Goal: Use online tool/utility: Utilize a website feature to perform a specific function

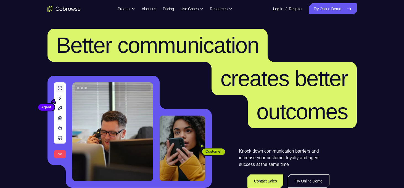
click at [320, 9] on link "Try Online Demo" at bounding box center [332, 8] width 47 height 11
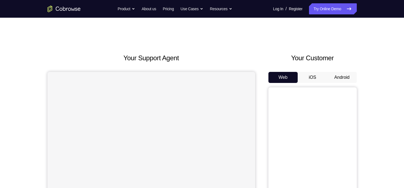
click at [342, 76] on button "Android" at bounding box center [342, 77] width 30 height 11
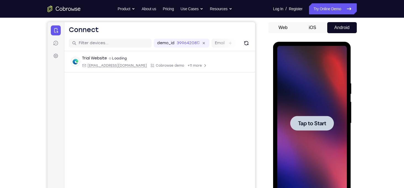
click at [314, 117] on div at bounding box center [312, 123] width 44 height 15
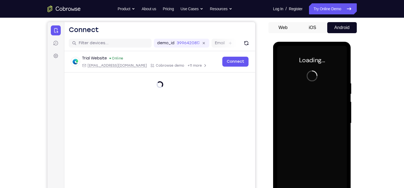
scroll to position [71, 0]
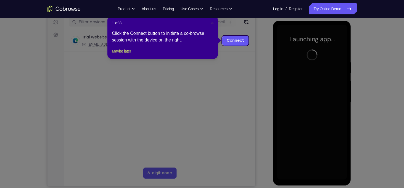
click at [212, 23] on span "×" at bounding box center [212, 23] width 2 height 4
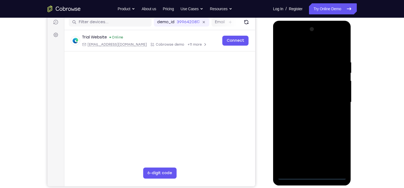
scroll to position [98, 0]
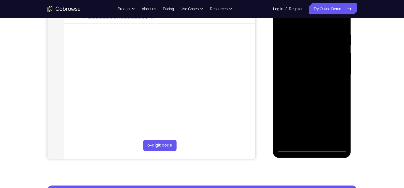
click at [310, 145] on div at bounding box center [312, 74] width 70 height 155
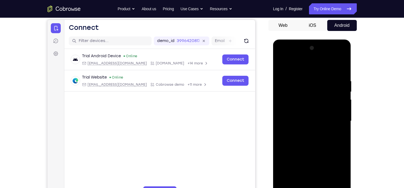
scroll to position [81, 0]
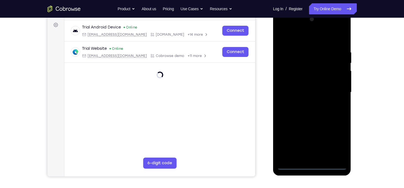
click at [308, 165] on div at bounding box center [312, 92] width 70 height 155
click at [342, 144] on div at bounding box center [312, 92] width 70 height 155
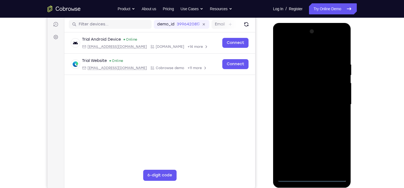
click at [298, 53] on div at bounding box center [312, 104] width 70 height 155
click at [337, 103] on div at bounding box center [312, 104] width 70 height 155
click at [305, 115] on div at bounding box center [312, 104] width 70 height 155
click at [303, 99] on div at bounding box center [312, 104] width 70 height 155
click at [291, 94] on div at bounding box center [312, 104] width 70 height 155
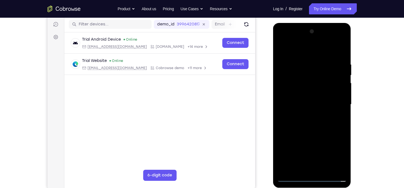
click at [316, 105] on div at bounding box center [312, 104] width 70 height 155
click at [339, 58] on div at bounding box center [312, 104] width 70 height 155
drag, startPoint x: 310, startPoint y: 51, endPoint x: 305, endPoint y: 37, distance: 15.0
click at [305, 37] on div at bounding box center [312, 104] width 70 height 155
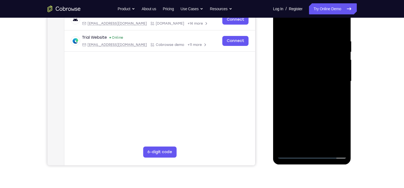
scroll to position [92, 0]
click at [325, 145] on div at bounding box center [312, 81] width 70 height 155
click at [320, 112] on div at bounding box center [312, 81] width 70 height 155
click at [283, 24] on div at bounding box center [312, 81] width 70 height 155
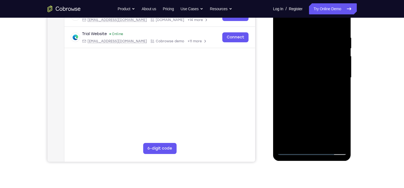
scroll to position [98, 0]
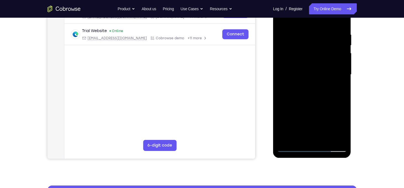
drag, startPoint x: 325, startPoint y: 98, endPoint x: 325, endPoint y: 84, distance: 13.2
click at [325, 84] on div at bounding box center [312, 74] width 70 height 155
drag, startPoint x: 330, startPoint y: 84, endPoint x: 331, endPoint y: 66, distance: 18.2
click at [331, 66] on div at bounding box center [312, 74] width 70 height 155
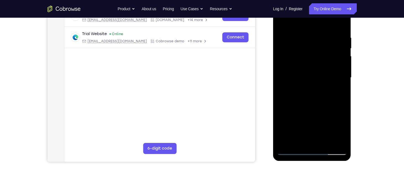
drag, startPoint x: 316, startPoint y: 98, endPoint x: 316, endPoint y: 69, distance: 29.0
click at [316, 69] on div at bounding box center [312, 77] width 70 height 155
drag, startPoint x: 318, startPoint y: 92, endPoint x: 320, endPoint y: 115, distance: 23.3
click at [320, 115] on div at bounding box center [312, 77] width 70 height 155
drag, startPoint x: 325, startPoint y: 88, endPoint x: 325, endPoint y: 101, distance: 13.5
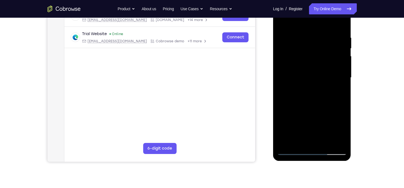
click at [325, 101] on div at bounding box center [312, 77] width 70 height 155
drag, startPoint x: 329, startPoint y: 62, endPoint x: 330, endPoint y: 80, distance: 17.7
click at [330, 80] on div at bounding box center [312, 77] width 70 height 155
drag, startPoint x: 331, startPoint y: 46, endPoint x: 331, endPoint y: 64, distance: 17.9
click at [331, 64] on div at bounding box center [312, 77] width 70 height 155
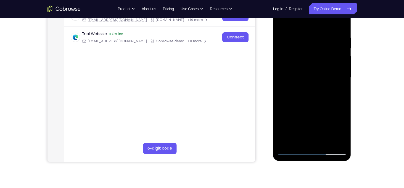
click at [305, 39] on div at bounding box center [312, 77] width 70 height 155
click at [328, 68] on div at bounding box center [312, 77] width 70 height 155
click at [311, 70] on div at bounding box center [312, 77] width 70 height 155
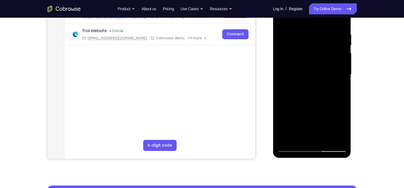
drag, startPoint x: 334, startPoint y: 76, endPoint x: 332, endPoint y: 59, distance: 17.5
click at [332, 59] on div at bounding box center [312, 74] width 70 height 155
click at [306, 122] on div at bounding box center [312, 74] width 70 height 155
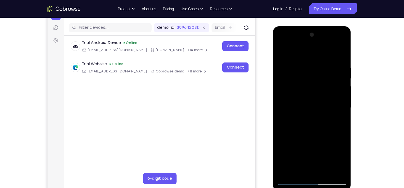
click at [353, 79] on div at bounding box center [312, 107] width 88 height 170
click at [281, 49] on div at bounding box center [312, 107] width 70 height 155
click at [281, 52] on div at bounding box center [312, 107] width 70 height 155
click at [281, 87] on div at bounding box center [312, 107] width 70 height 155
click at [305, 169] on div at bounding box center [312, 107] width 70 height 155
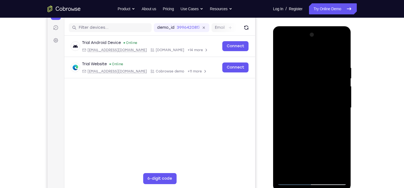
click at [332, 110] on div at bounding box center [312, 107] width 70 height 155
click at [310, 171] on div at bounding box center [312, 107] width 70 height 155
click at [335, 104] on div at bounding box center [312, 107] width 70 height 155
click at [323, 170] on div at bounding box center [312, 107] width 70 height 155
click at [336, 170] on div at bounding box center [312, 107] width 70 height 155
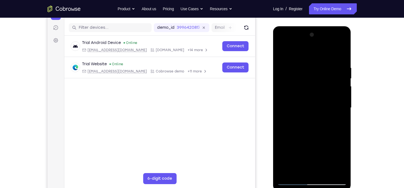
click at [337, 126] on div at bounding box center [312, 107] width 70 height 155
click at [340, 53] on div at bounding box center [312, 107] width 70 height 155
drag, startPoint x: 337, startPoint y: 90, endPoint x: 338, endPoint y: 67, distance: 22.6
click at [338, 67] on div at bounding box center [312, 107] width 70 height 155
drag, startPoint x: 338, startPoint y: 67, endPoint x: 341, endPoint y: 19, distance: 48.4
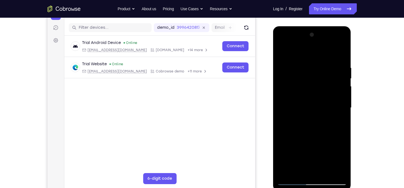
click at [341, 26] on html "Online web based iOS Simulators and Android Emulators. Run iPhone, iPad, Mobile…" at bounding box center [312, 109] width 79 height 166
drag, startPoint x: 322, startPoint y: 101, endPoint x: 317, endPoint y: 60, distance: 40.8
click at [317, 60] on div at bounding box center [312, 107] width 70 height 155
drag, startPoint x: 331, startPoint y: 112, endPoint x: 331, endPoint y: 103, distance: 9.7
click at [331, 103] on div at bounding box center [312, 107] width 70 height 155
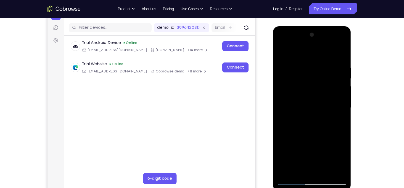
click at [344, 114] on div at bounding box center [312, 107] width 70 height 155
click at [281, 114] on div at bounding box center [312, 107] width 70 height 155
click at [281, 115] on div at bounding box center [312, 107] width 70 height 155
drag, startPoint x: 322, startPoint y: 126, endPoint x: 325, endPoint y: 88, distance: 38.2
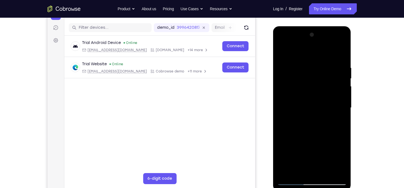
click at [325, 88] on div at bounding box center [312, 107] width 70 height 155
drag, startPoint x: 323, startPoint y: 113, endPoint x: 324, endPoint y: 84, distance: 29.5
click at [324, 84] on div at bounding box center [312, 107] width 70 height 155
drag, startPoint x: 338, startPoint y: 117, endPoint x: 336, endPoint y: 74, distance: 43.6
click at [336, 74] on div at bounding box center [312, 107] width 70 height 155
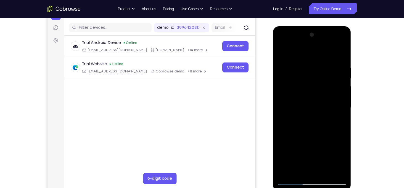
scroll to position [94, 0]
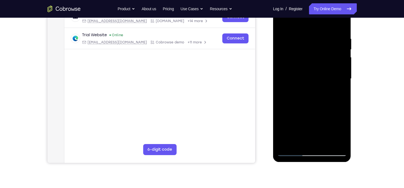
drag, startPoint x: 326, startPoint y: 105, endPoint x: 324, endPoint y: 79, distance: 26.0
click at [324, 79] on div at bounding box center [312, 78] width 70 height 155
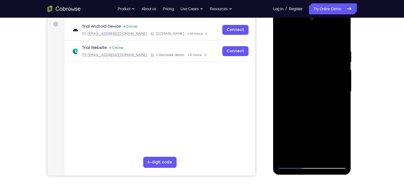
scroll to position [81, 0]
drag, startPoint x: 325, startPoint y: 102, endPoint x: 324, endPoint y: 80, distance: 22.6
click at [324, 80] on div at bounding box center [312, 91] width 70 height 155
drag, startPoint x: 324, startPoint y: 80, endPoint x: 326, endPoint y: 42, distance: 37.8
click at [326, 42] on div at bounding box center [312, 91] width 70 height 155
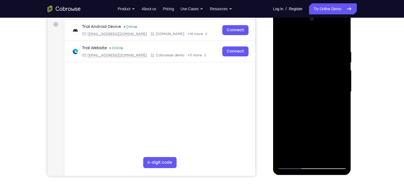
drag, startPoint x: 330, startPoint y: 102, endPoint x: 333, endPoint y: 62, distance: 40.1
click at [333, 62] on div at bounding box center [312, 91] width 70 height 155
drag, startPoint x: 336, startPoint y: 98, endPoint x: 336, endPoint y: 76, distance: 22.1
click at [336, 76] on div at bounding box center [312, 91] width 70 height 155
drag, startPoint x: 333, startPoint y: 85, endPoint x: 335, endPoint y: 99, distance: 14.5
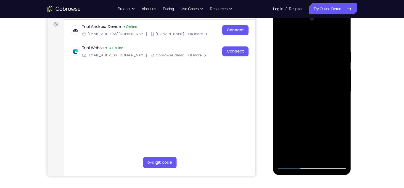
click at [335, 99] on div at bounding box center [312, 91] width 70 height 155
click at [342, 101] on div at bounding box center [312, 91] width 70 height 155
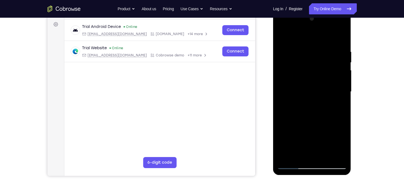
click at [325, 156] on div at bounding box center [312, 91] width 70 height 155
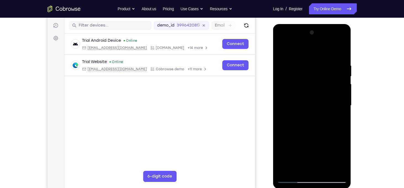
scroll to position [63, 0]
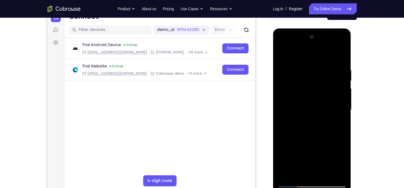
click at [282, 54] on div at bounding box center [312, 110] width 70 height 155
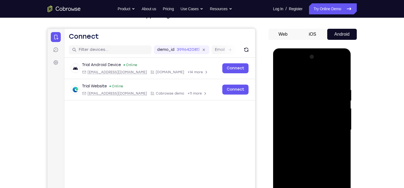
scroll to position [64, 0]
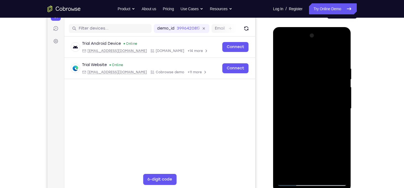
click at [339, 174] on div at bounding box center [312, 108] width 70 height 155
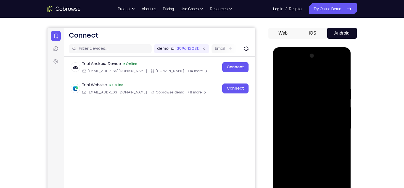
scroll to position [39, 0]
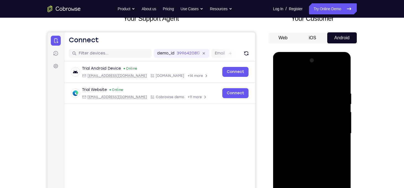
click at [318, 162] on div at bounding box center [312, 133] width 70 height 155
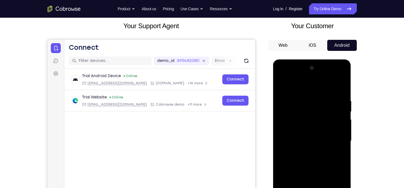
click at [342, 124] on div at bounding box center [312, 140] width 70 height 155
click at [279, 125] on div at bounding box center [312, 140] width 70 height 155
click at [281, 123] on div at bounding box center [312, 140] width 70 height 155
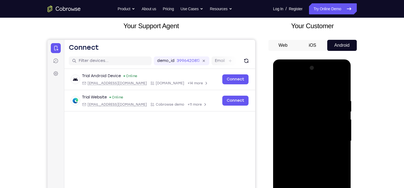
click at [281, 84] on div at bounding box center [312, 140] width 70 height 155
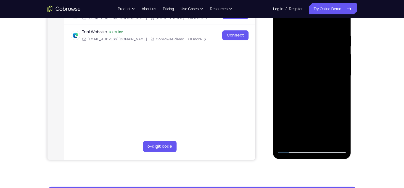
scroll to position [106, 0]
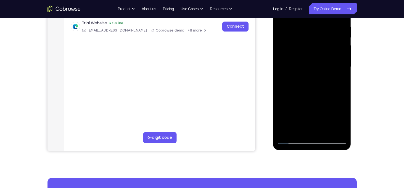
click at [291, 99] on div at bounding box center [312, 67] width 70 height 155
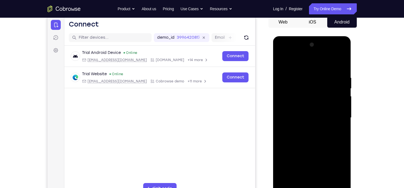
scroll to position [52, 0]
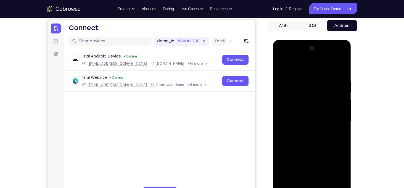
click at [281, 66] on div at bounding box center [312, 121] width 70 height 155
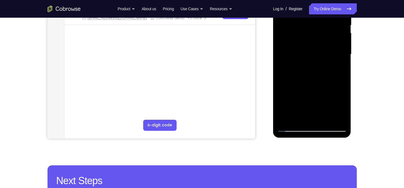
scroll to position [119, 0]
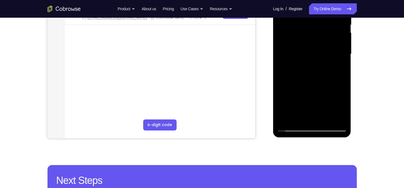
drag, startPoint x: 345, startPoint y: 28, endPoint x: 341, endPoint y: 72, distance: 43.8
click at [341, 72] on div at bounding box center [312, 54] width 70 height 155
drag, startPoint x: 337, startPoint y: 88, endPoint x: 336, endPoint y: 84, distance: 4.5
click at [336, 84] on div at bounding box center [312, 54] width 70 height 155
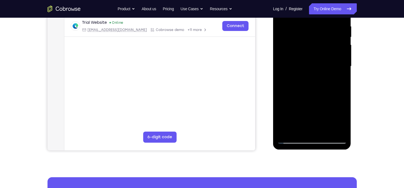
click at [342, 106] on div at bounding box center [312, 66] width 70 height 155
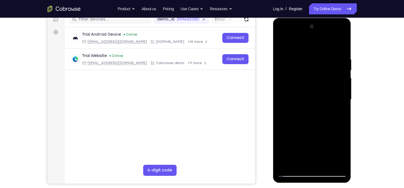
scroll to position [49, 0]
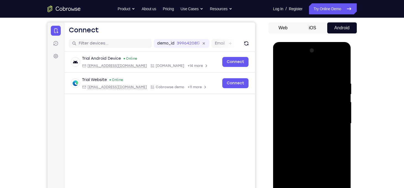
drag, startPoint x: 332, startPoint y: 91, endPoint x: 334, endPoint y: 105, distance: 13.9
click at [334, 105] on div at bounding box center [312, 123] width 70 height 155
click at [343, 101] on div at bounding box center [312, 123] width 70 height 155
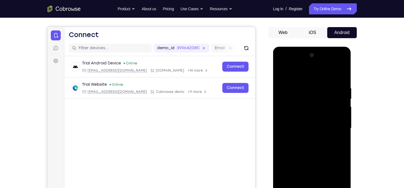
click at [282, 105] on div at bounding box center [312, 128] width 70 height 155
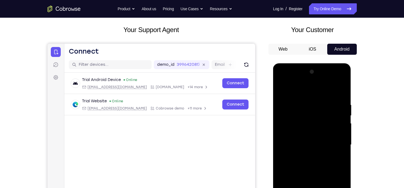
scroll to position [40, 0]
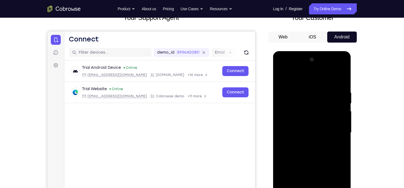
drag, startPoint x: 323, startPoint y: 98, endPoint x: 323, endPoint y: 105, distance: 6.6
click at [323, 105] on div at bounding box center [312, 132] width 70 height 155
click at [282, 76] on div at bounding box center [312, 132] width 70 height 155
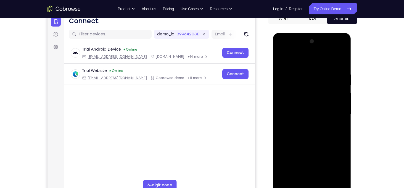
scroll to position [55, 0]
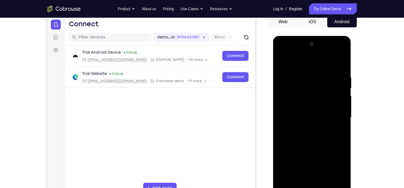
click at [289, 79] on div at bounding box center [312, 117] width 70 height 155
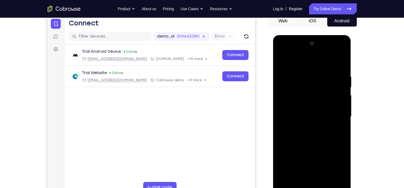
scroll to position [54, 0]
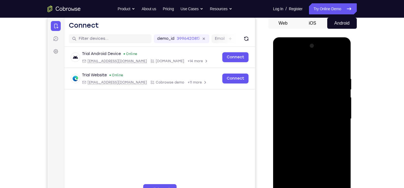
click at [318, 94] on div at bounding box center [312, 118] width 70 height 155
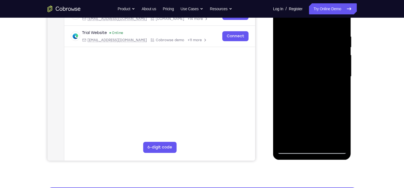
scroll to position [117, 0]
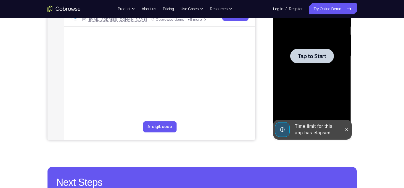
click at [321, 54] on span "Tap to Start" at bounding box center [312, 56] width 28 height 6
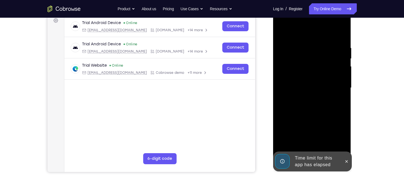
scroll to position [85, 0]
click at [344, 161] on button at bounding box center [346, 161] width 9 height 9
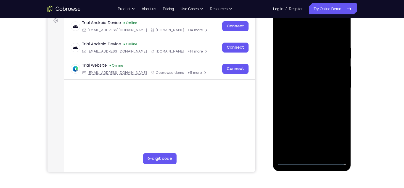
click at [309, 162] on div at bounding box center [312, 87] width 70 height 155
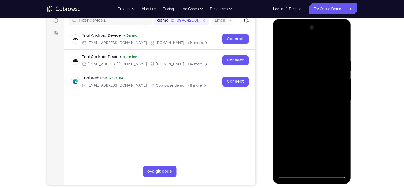
click at [337, 148] on div at bounding box center [312, 100] width 70 height 155
click at [309, 49] on div at bounding box center [312, 100] width 70 height 155
click at [336, 97] on div at bounding box center [312, 100] width 70 height 155
click at [305, 109] on div at bounding box center [312, 100] width 70 height 155
click at [309, 90] on div at bounding box center [312, 100] width 70 height 155
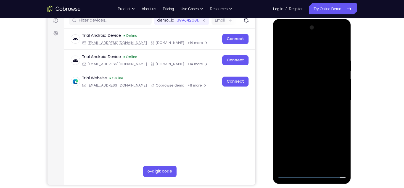
click at [301, 94] on div at bounding box center [312, 100] width 70 height 155
drag, startPoint x: 335, startPoint y: 90, endPoint x: 335, endPoint y: 86, distance: 4.7
click at [335, 86] on div at bounding box center [312, 100] width 70 height 155
drag, startPoint x: 336, startPoint y: 90, endPoint x: 339, endPoint y: 73, distance: 16.7
click at [339, 73] on div at bounding box center [312, 100] width 70 height 155
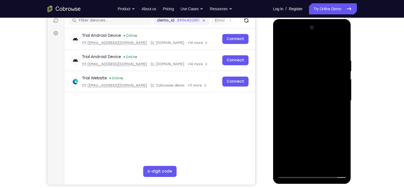
click at [313, 87] on div at bounding box center [312, 100] width 70 height 155
click at [307, 58] on div at bounding box center [312, 100] width 70 height 155
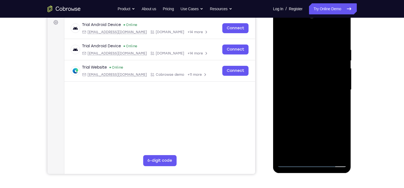
scroll to position [83, 0]
click at [342, 154] on div at bounding box center [312, 89] width 70 height 155
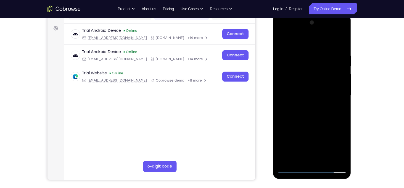
click at [281, 107] on div at bounding box center [312, 95] width 70 height 155
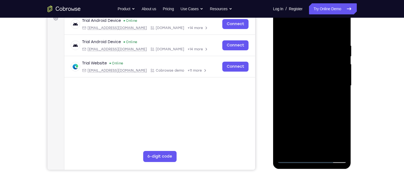
click at [331, 149] on div at bounding box center [312, 85] width 70 height 155
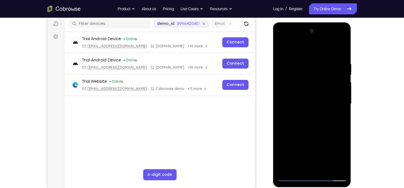
scroll to position [69, 0]
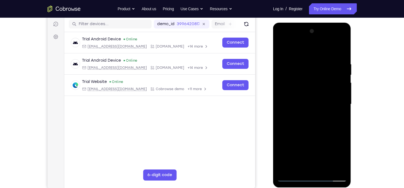
click at [342, 113] on div at bounding box center [312, 104] width 70 height 155
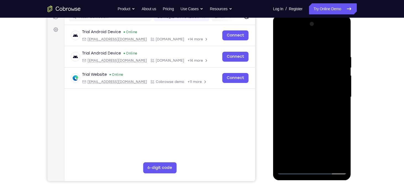
click at [342, 113] on div at bounding box center [312, 97] width 70 height 155
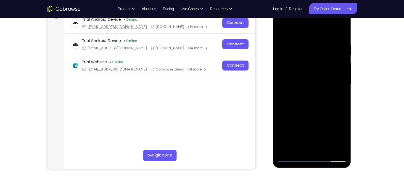
click at [340, 148] on div at bounding box center [312, 84] width 70 height 155
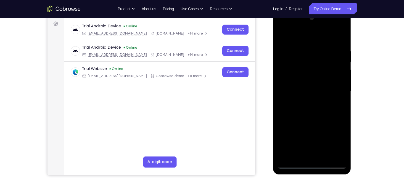
scroll to position [83, 0]
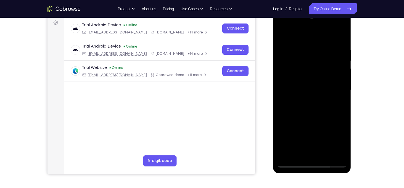
click at [342, 101] on div at bounding box center [312, 90] width 70 height 155
click at [340, 36] on div at bounding box center [312, 90] width 70 height 155
drag, startPoint x: 335, startPoint y: 43, endPoint x: 313, endPoint y: 47, distance: 22.4
click at [313, 47] on div at bounding box center [312, 90] width 70 height 155
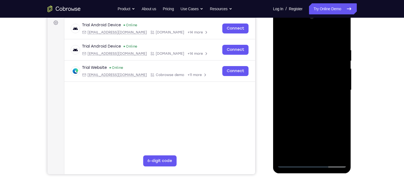
click at [315, 46] on div at bounding box center [312, 90] width 70 height 155
click at [343, 86] on div at bounding box center [312, 90] width 70 height 155
click at [298, 35] on div at bounding box center [312, 90] width 70 height 155
drag, startPoint x: 337, startPoint y: 78, endPoint x: 336, endPoint y: 55, distance: 22.4
click at [336, 55] on div at bounding box center [312, 90] width 70 height 155
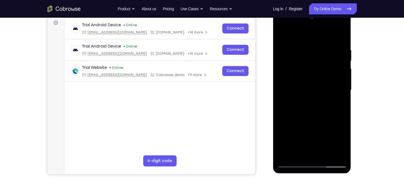
drag, startPoint x: 336, startPoint y: 100, endPoint x: 333, endPoint y: 71, distance: 29.6
click at [333, 71] on div at bounding box center [312, 90] width 70 height 155
drag, startPoint x: 333, startPoint y: 71, endPoint x: 337, endPoint y: 123, distance: 52.3
click at [337, 123] on div at bounding box center [312, 90] width 70 height 155
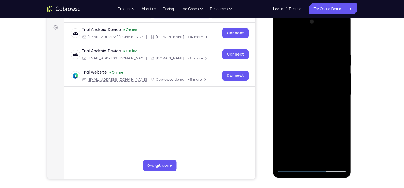
scroll to position [78, 0]
click at [281, 40] on div at bounding box center [312, 95] width 70 height 155
click at [342, 98] on div at bounding box center [312, 95] width 70 height 155
click at [342, 96] on div at bounding box center [312, 95] width 70 height 155
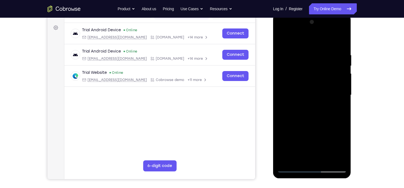
click at [342, 96] on div at bounding box center [312, 95] width 70 height 155
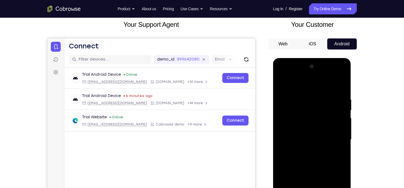
scroll to position [71, 0]
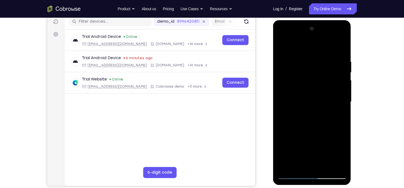
click at [358, 103] on div "Your Support Agent Your Customer Web iOS Android Next Steps We’d be happy to gi…" at bounding box center [201, 128] width 353 height 364
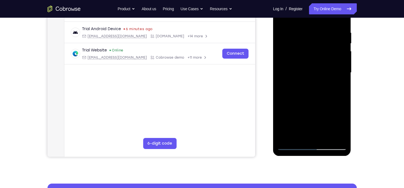
scroll to position [73, 0]
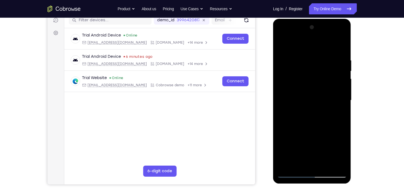
click at [283, 92] on div at bounding box center [312, 100] width 70 height 155
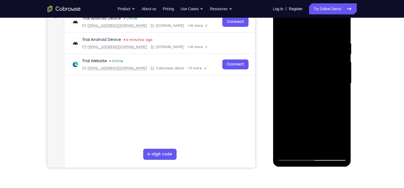
scroll to position [90, 0]
click at [356, 95] on div at bounding box center [312, 83] width 88 height 170
click at [353, 105] on div at bounding box center [312, 83] width 88 height 170
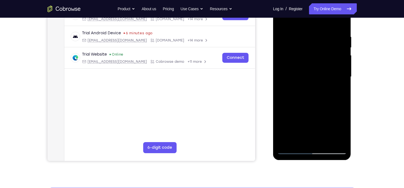
click at [340, 24] on div at bounding box center [312, 76] width 70 height 155
drag, startPoint x: 340, startPoint y: 33, endPoint x: 313, endPoint y: 34, distance: 26.8
click at [313, 34] on div at bounding box center [312, 76] width 70 height 155
drag, startPoint x: 335, startPoint y: 33, endPoint x: 312, endPoint y: 35, distance: 23.3
click at [312, 35] on div at bounding box center [312, 76] width 70 height 155
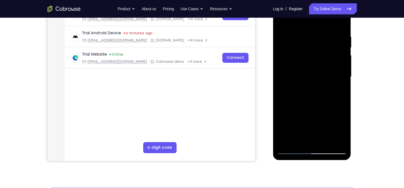
drag, startPoint x: 328, startPoint y: 34, endPoint x: 297, endPoint y: 37, distance: 30.8
click at [297, 37] on div at bounding box center [312, 76] width 70 height 155
drag, startPoint x: 329, startPoint y: 36, endPoint x: 300, endPoint y: 39, distance: 28.6
click at [300, 39] on div at bounding box center [312, 76] width 70 height 155
drag, startPoint x: 330, startPoint y: 36, endPoint x: 299, endPoint y: 41, distance: 32.0
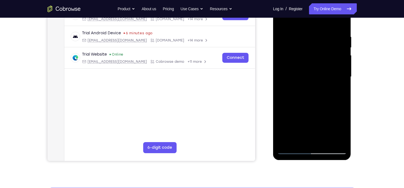
click at [299, 41] on div at bounding box center [312, 76] width 70 height 155
drag, startPoint x: 329, startPoint y: 36, endPoint x: 313, endPoint y: 36, distance: 16.3
click at [313, 36] on div at bounding box center [312, 76] width 70 height 155
drag, startPoint x: 334, startPoint y: 79, endPoint x: 334, endPoint y: 65, distance: 14.6
click at [334, 65] on div at bounding box center [312, 76] width 70 height 155
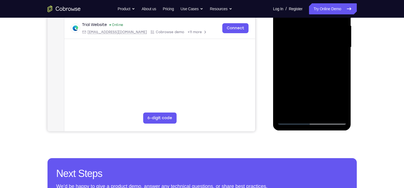
scroll to position [91, 0]
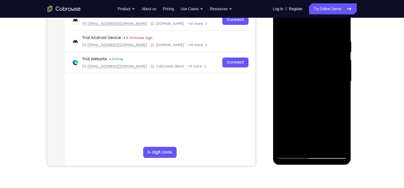
click at [343, 93] on div at bounding box center [312, 81] width 70 height 155
click at [281, 93] on div at bounding box center [312, 81] width 70 height 155
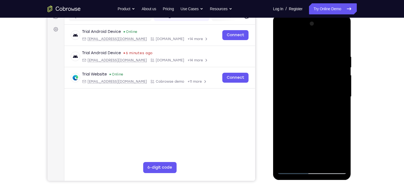
scroll to position [76, 0]
drag, startPoint x: 314, startPoint y: 78, endPoint x: 318, endPoint y: 87, distance: 10.3
click at [318, 87] on div at bounding box center [312, 96] width 70 height 155
drag, startPoint x: 301, startPoint y: 54, endPoint x: 304, endPoint y: 75, distance: 22.0
click at [304, 75] on div at bounding box center [312, 96] width 70 height 155
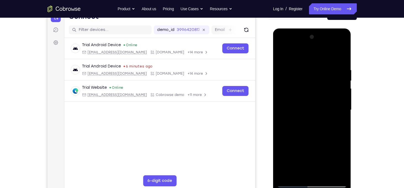
scroll to position [63, 0]
click at [297, 59] on div at bounding box center [312, 110] width 70 height 155
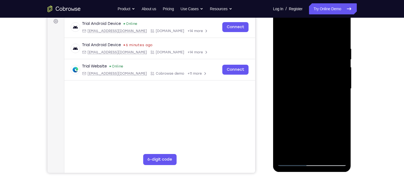
scroll to position [84, 0]
click at [341, 88] on div at bounding box center [312, 88] width 70 height 155
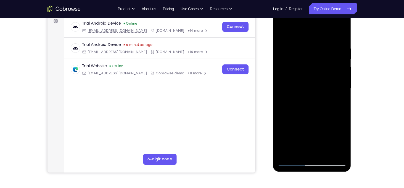
click at [341, 88] on div at bounding box center [312, 88] width 70 height 155
click at [343, 87] on div at bounding box center [312, 88] width 70 height 155
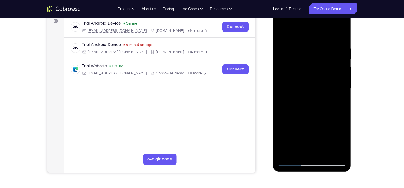
click at [343, 80] on div at bounding box center [312, 88] width 70 height 155
click at [344, 83] on div at bounding box center [312, 88] width 70 height 155
click at [344, 87] on div at bounding box center [312, 88] width 70 height 155
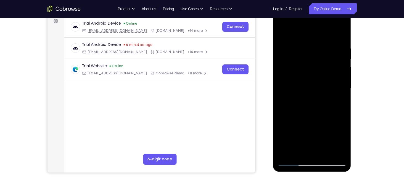
click at [344, 87] on div at bounding box center [312, 88] width 70 height 155
click at [343, 88] on div at bounding box center [312, 88] width 70 height 155
click at [340, 35] on div at bounding box center [312, 88] width 70 height 155
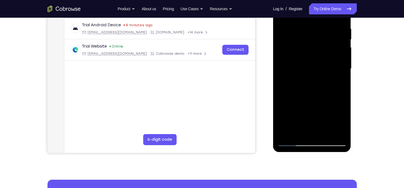
scroll to position [105, 0]
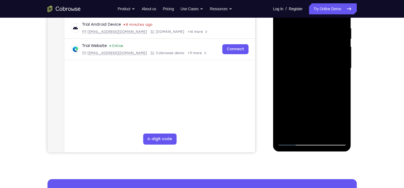
click at [323, 133] on div at bounding box center [312, 68] width 70 height 155
click at [328, 97] on div at bounding box center [312, 68] width 70 height 155
click at [327, 66] on div at bounding box center [312, 68] width 70 height 155
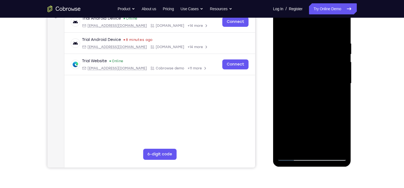
scroll to position [89, 0]
click at [331, 96] on div at bounding box center [312, 83] width 70 height 155
click at [338, 103] on div at bounding box center [312, 83] width 70 height 155
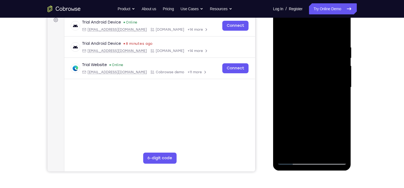
click at [313, 98] on div at bounding box center [312, 87] width 70 height 155
click at [312, 97] on div at bounding box center [312, 87] width 70 height 155
click at [293, 51] on div at bounding box center [312, 87] width 70 height 155
click at [317, 96] on div at bounding box center [312, 87] width 70 height 155
click at [339, 102] on div at bounding box center [312, 87] width 70 height 155
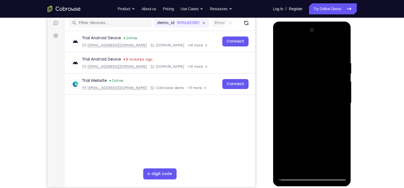
scroll to position [70, 0]
drag, startPoint x: 334, startPoint y: 74, endPoint x: 332, endPoint y: 91, distance: 16.5
click at [332, 91] on div at bounding box center [312, 103] width 70 height 155
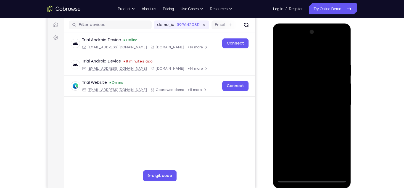
click at [301, 80] on div at bounding box center [312, 105] width 70 height 155
click at [319, 113] on div at bounding box center [312, 105] width 70 height 155
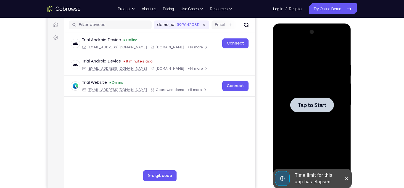
click at [319, 113] on div at bounding box center [312, 105] width 70 height 155
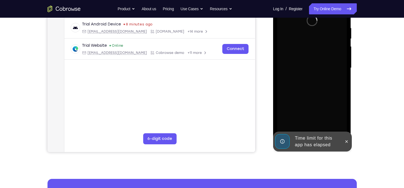
scroll to position [105, 0]
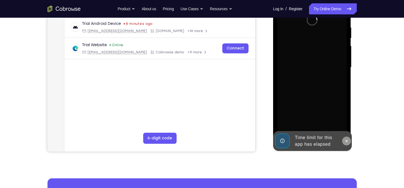
click at [345, 139] on icon at bounding box center [346, 141] width 4 height 4
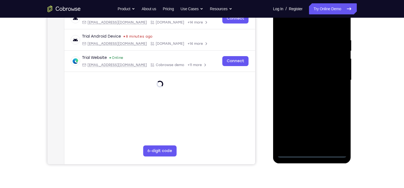
scroll to position [101, 0]
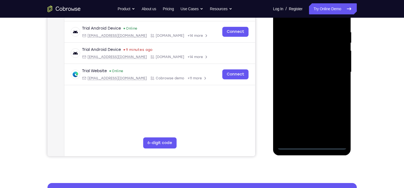
click at [311, 146] on div at bounding box center [312, 72] width 70 height 155
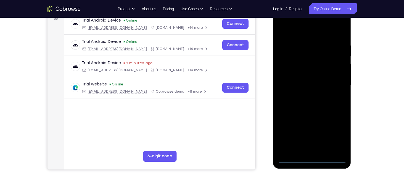
scroll to position [87, 0]
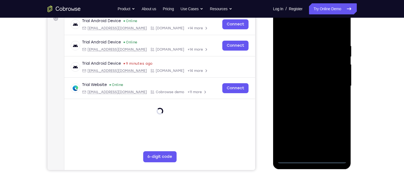
click at [338, 135] on div at bounding box center [312, 86] width 70 height 155
click at [306, 31] on div at bounding box center [312, 86] width 70 height 155
click at [340, 83] on div at bounding box center [312, 86] width 70 height 155
click at [304, 96] on div at bounding box center [312, 86] width 70 height 155
click at [315, 80] on div at bounding box center [312, 86] width 70 height 155
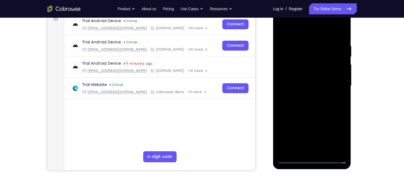
click at [294, 75] on div at bounding box center [312, 86] width 70 height 155
click at [303, 64] on div at bounding box center [312, 86] width 70 height 155
click at [316, 85] on div at bounding box center [312, 86] width 70 height 155
click at [336, 30] on div at bounding box center [312, 86] width 70 height 155
click at [339, 36] on div at bounding box center [312, 86] width 70 height 155
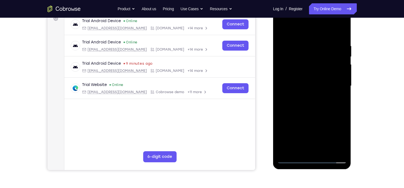
click at [327, 151] on div at bounding box center [312, 86] width 70 height 155
click at [312, 115] on div at bounding box center [312, 86] width 70 height 155
click at [323, 82] on div at bounding box center [312, 86] width 70 height 155
click at [306, 137] on div at bounding box center [312, 86] width 70 height 155
click at [309, 138] on div at bounding box center [312, 86] width 70 height 155
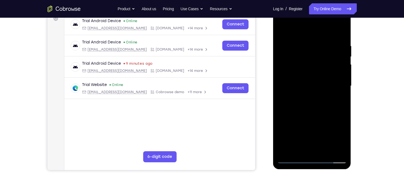
click at [293, 91] on div at bounding box center [312, 86] width 70 height 155
click at [294, 150] on div at bounding box center [312, 86] width 70 height 155
click at [301, 98] on div at bounding box center [312, 86] width 70 height 155
click at [337, 100] on div at bounding box center [312, 86] width 70 height 155
drag, startPoint x: 334, startPoint y: 74, endPoint x: 331, endPoint y: 94, distance: 20.4
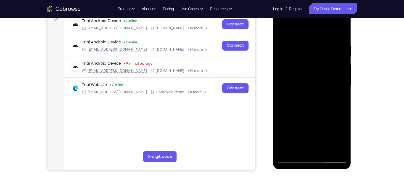
click at [331, 94] on div at bounding box center [312, 86] width 70 height 155
drag, startPoint x: 330, startPoint y: 76, endPoint x: 328, endPoint y: 94, distance: 17.7
click at [328, 94] on div at bounding box center [312, 86] width 70 height 155
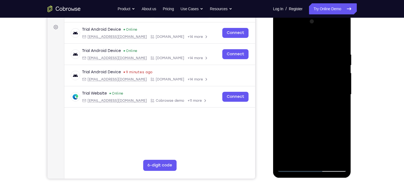
scroll to position [78, 0]
drag, startPoint x: 335, startPoint y: 65, endPoint x: 335, endPoint y: 78, distance: 13.2
click at [335, 78] on div at bounding box center [312, 94] width 70 height 155
click at [310, 68] on div at bounding box center [312, 94] width 70 height 155
click at [318, 69] on div at bounding box center [312, 94] width 70 height 155
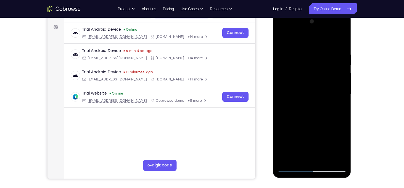
click at [337, 108] on div at bounding box center [312, 94] width 70 height 155
drag, startPoint x: 336, startPoint y: 74, endPoint x: 336, endPoint y: 90, distance: 16.0
click at [336, 90] on div at bounding box center [312, 94] width 70 height 155
drag, startPoint x: 326, startPoint y: 77, endPoint x: 325, endPoint y: 95, distance: 18.5
click at [325, 95] on div at bounding box center [312, 94] width 70 height 155
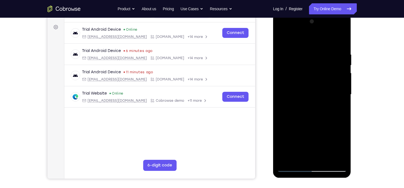
drag, startPoint x: 328, startPoint y: 75, endPoint x: 328, endPoint y: 96, distance: 21.2
click at [328, 96] on div at bounding box center [312, 94] width 70 height 155
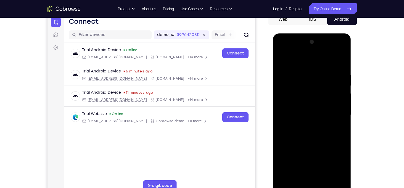
drag, startPoint x: 332, startPoint y: 78, endPoint x: 331, endPoint y: 91, distance: 13.0
click at [331, 91] on div at bounding box center [312, 115] width 70 height 155
click at [310, 81] on div at bounding box center [312, 115] width 70 height 155
click at [336, 82] on div at bounding box center [312, 115] width 70 height 155
click at [332, 82] on div at bounding box center [312, 115] width 70 height 155
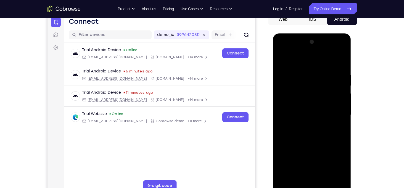
click at [295, 93] on div at bounding box center [312, 115] width 70 height 155
click at [335, 89] on div at bounding box center [312, 115] width 70 height 155
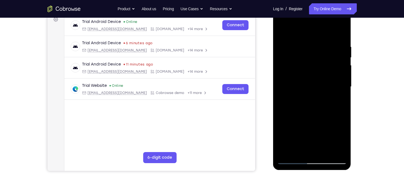
scroll to position [87, 0]
click at [292, 147] on div at bounding box center [312, 86] width 70 height 155
click at [342, 88] on div at bounding box center [312, 86] width 70 height 155
drag, startPoint x: 329, startPoint y: 74, endPoint x: 332, endPoint y: 43, distance: 31.0
click at [332, 43] on div at bounding box center [312, 86] width 70 height 155
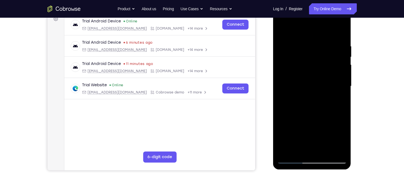
drag, startPoint x: 326, startPoint y: 71, endPoint x: 324, endPoint y: 39, distance: 32.3
click at [324, 39] on div at bounding box center [312, 86] width 70 height 155
drag, startPoint x: 339, startPoint y: 72, endPoint x: 336, endPoint y: 50, distance: 22.8
click at [336, 50] on div at bounding box center [312, 86] width 70 height 155
drag, startPoint x: 329, startPoint y: 80, endPoint x: 326, endPoint y: 54, distance: 26.1
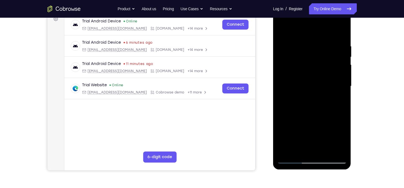
click at [326, 54] on div at bounding box center [312, 86] width 70 height 155
click at [313, 88] on div at bounding box center [312, 86] width 70 height 155
click at [323, 139] on div at bounding box center [312, 86] width 70 height 155
click at [337, 101] on div at bounding box center [312, 86] width 70 height 155
click at [302, 100] on div at bounding box center [312, 86] width 70 height 155
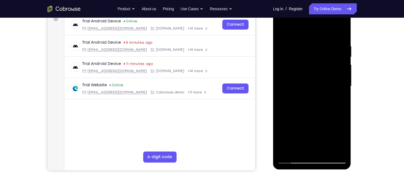
click at [302, 100] on div at bounding box center [312, 86] width 70 height 155
click at [304, 100] on div at bounding box center [312, 86] width 70 height 155
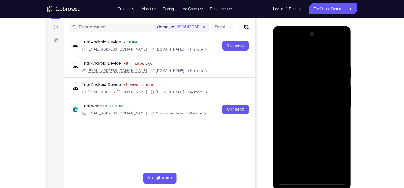
scroll to position [65, 0]
click at [335, 75] on div at bounding box center [312, 107] width 70 height 155
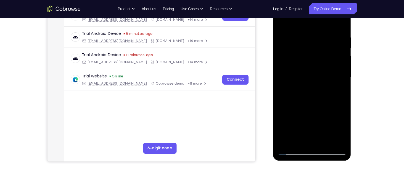
scroll to position [96, 0]
click at [356, 89] on div at bounding box center [312, 76] width 88 height 170
click at [300, 138] on div at bounding box center [312, 77] width 70 height 155
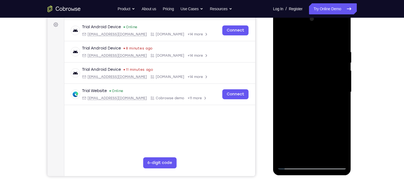
scroll to position [80, 0]
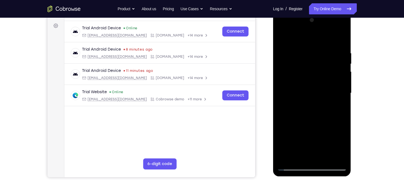
click at [293, 108] on div at bounding box center [312, 93] width 70 height 155
click at [300, 105] on div at bounding box center [312, 93] width 70 height 155
click at [295, 107] on div at bounding box center [312, 93] width 70 height 155
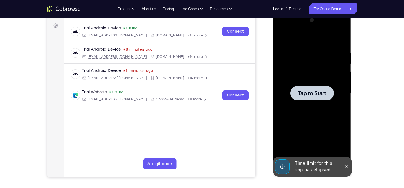
click at [312, 88] on div at bounding box center [312, 93] width 44 height 15
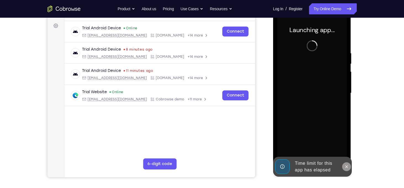
click at [346, 163] on button at bounding box center [346, 166] width 9 height 9
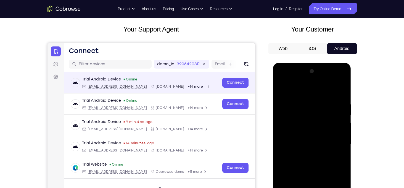
scroll to position [94, 0]
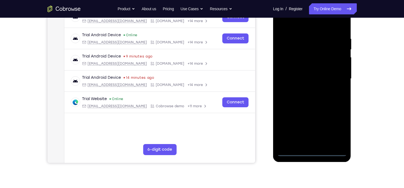
click at [308, 148] on div at bounding box center [312, 78] width 70 height 155
click at [314, 153] on div at bounding box center [312, 78] width 70 height 155
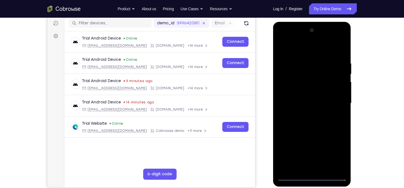
scroll to position [70, 0]
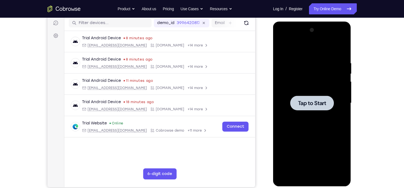
click at [306, 103] on span "Tap to Start" at bounding box center [312, 103] width 28 height 6
